Goal: Information Seeking & Learning: Understand process/instructions

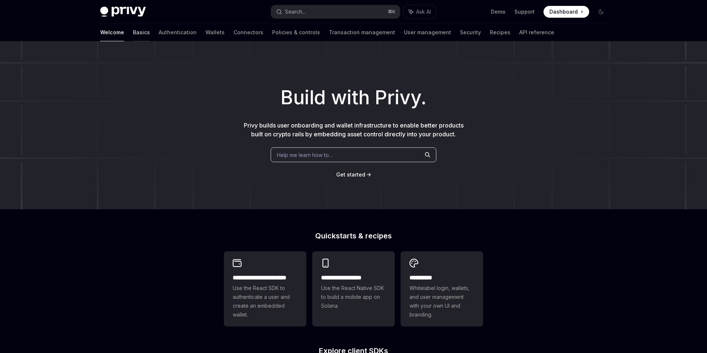
click at [133, 34] on link "Basics" at bounding box center [141, 33] width 17 height 18
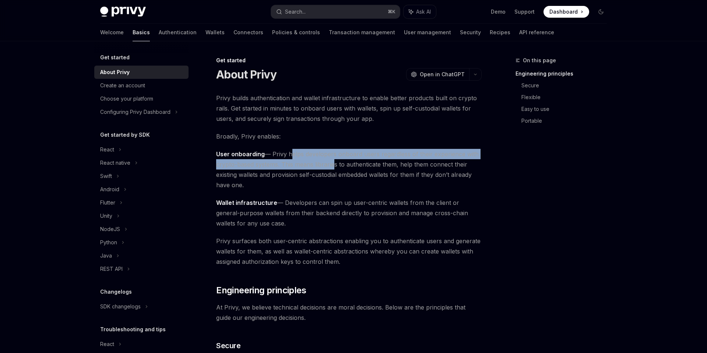
drag, startPoint x: 289, startPoint y: 156, endPoint x: 332, endPoint y: 165, distance: 44.8
click at [332, 165] on span "User onboarding — Privy helps developers onboard users regardless of their expe…" at bounding box center [348, 169] width 265 height 41
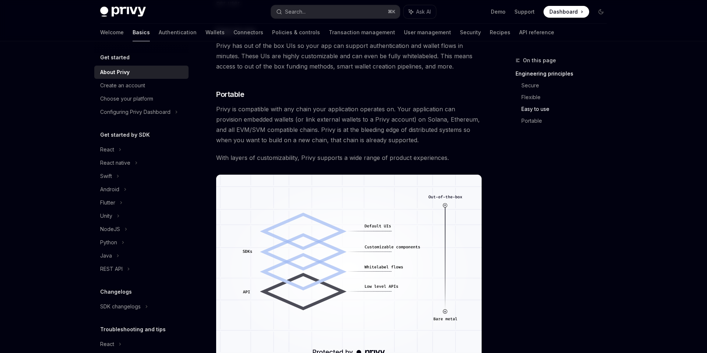
scroll to position [506, 0]
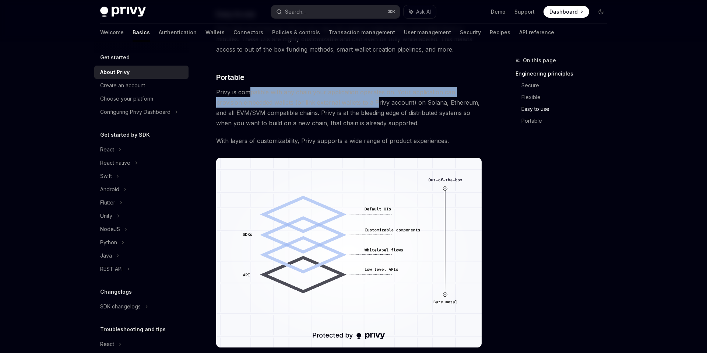
drag, startPoint x: 251, startPoint y: 93, endPoint x: 349, endPoint y: 98, distance: 98.4
click at [349, 98] on span "Privy is compatible with any chain your application operates on. Your applicati…" at bounding box center [348, 107] width 265 height 41
click at [349, 97] on span "Privy is compatible with any chain your application operates on. Your applicati…" at bounding box center [348, 107] width 265 height 41
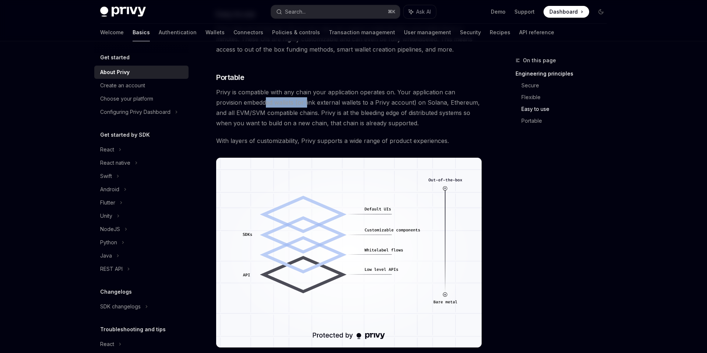
drag, startPoint x: 237, startPoint y: 103, endPoint x: 279, endPoint y: 100, distance: 41.7
click at [279, 100] on span "Privy is compatible with any chain your application operates on. Your applicati…" at bounding box center [348, 107] width 265 height 41
click at [317, 102] on span "Privy is compatible with any chain your application operates on. Your applicati…" at bounding box center [348, 107] width 265 height 41
drag, startPoint x: 265, startPoint y: 113, endPoint x: 309, endPoint y: 113, distance: 44.2
click at [309, 113] on span "Privy is compatible with any chain your application operates on. Your applicati…" at bounding box center [348, 107] width 265 height 41
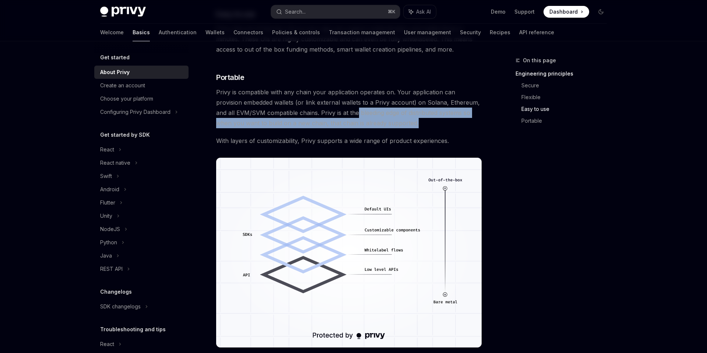
drag, startPoint x: 338, startPoint y: 112, endPoint x: 401, endPoint y: 120, distance: 63.8
click at [401, 120] on span "Privy is compatible with any chain your application operates on. Your applicati…" at bounding box center [348, 107] width 265 height 41
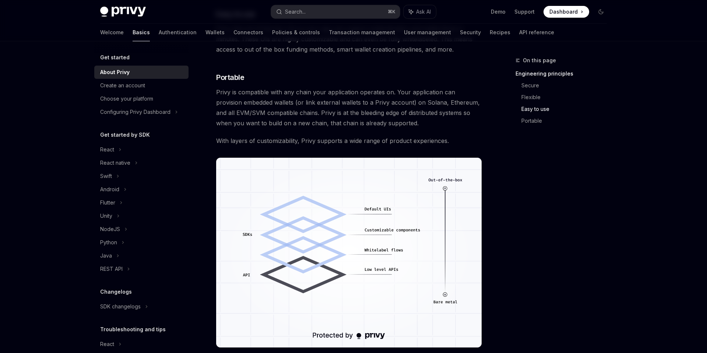
drag, startPoint x: 269, startPoint y: 141, endPoint x: 363, endPoint y: 145, distance: 93.9
click at [363, 145] on span "With layers of customizability, Privy supports a wide range of product experien…" at bounding box center [348, 140] width 265 height 10
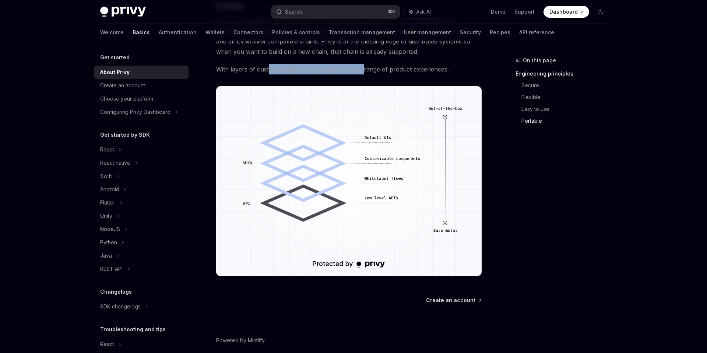
scroll to position [595, 0]
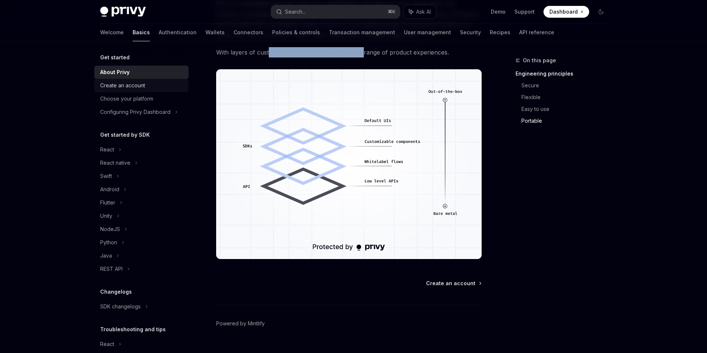
click at [141, 87] on div "Create an account" at bounding box center [122, 85] width 45 height 9
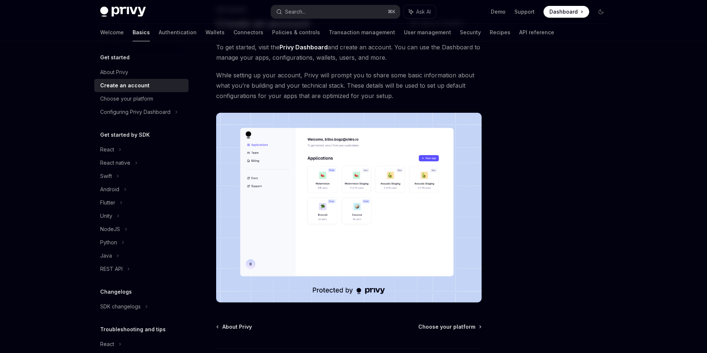
scroll to position [51, 0]
click at [438, 325] on span "Choose your platform" at bounding box center [446, 325] width 57 height 7
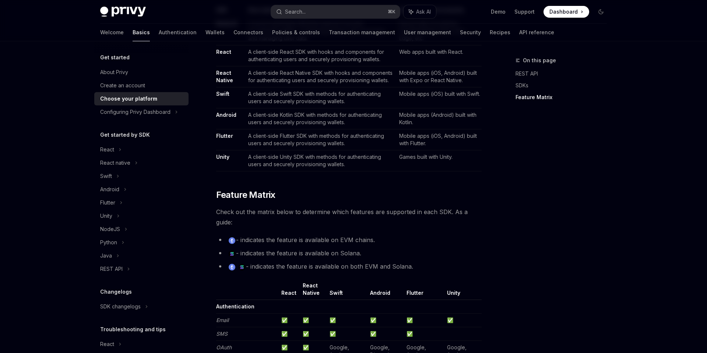
scroll to position [539, 0]
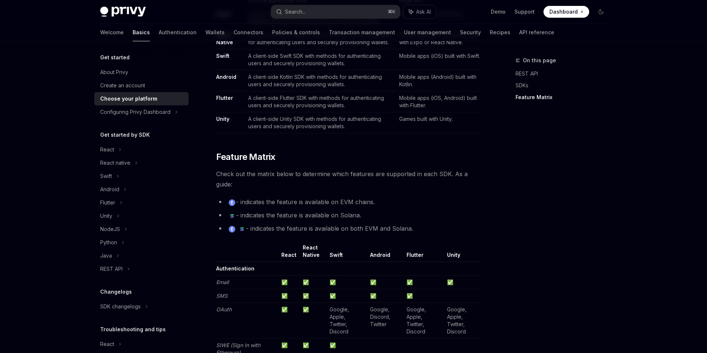
click at [536, 222] on div "On this page REST API SDKs Feature Matrix" at bounding box center [556, 204] width 112 height 297
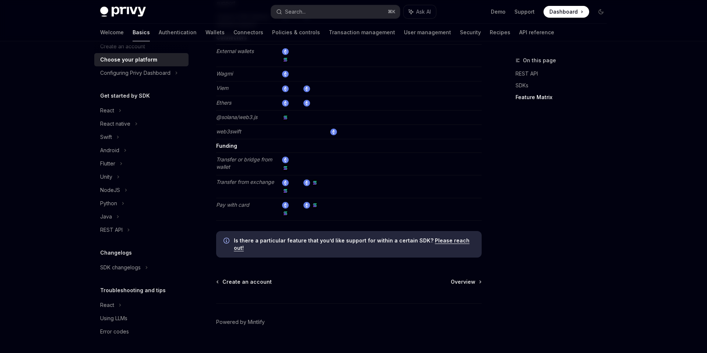
scroll to position [0, 0]
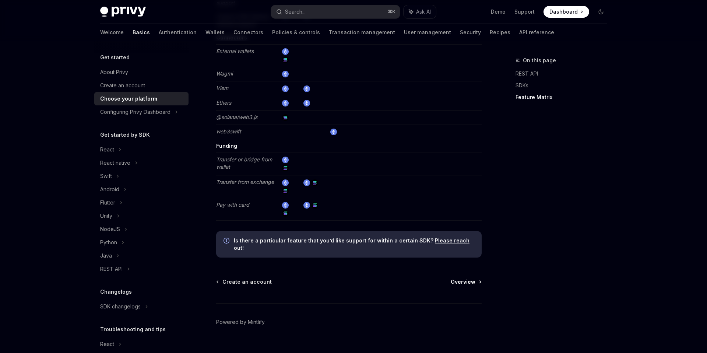
click at [470, 278] on span "Overview" at bounding box center [462, 281] width 25 height 7
type textarea "*"
